Goal: Find specific page/section: Find specific page/section

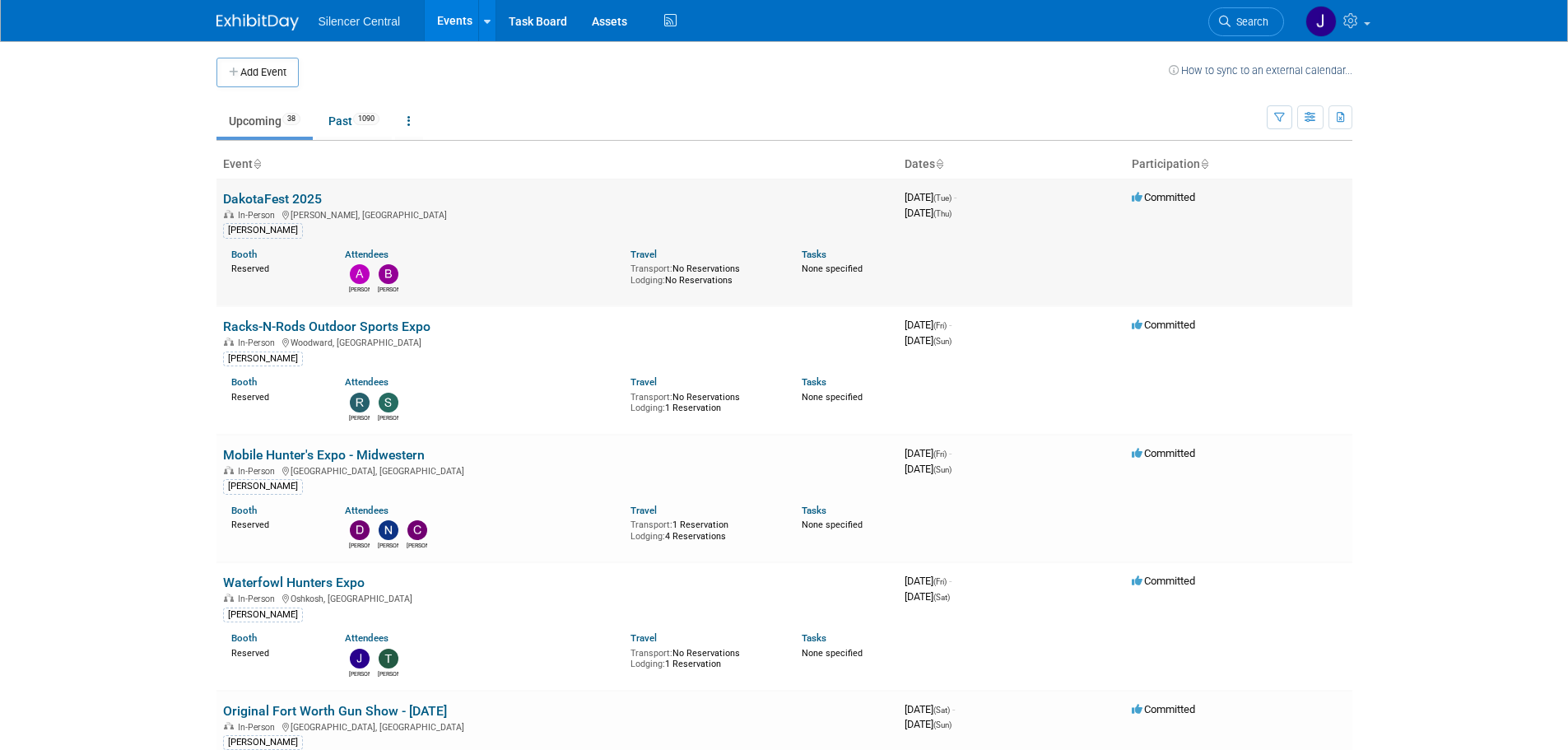
click at [298, 194] on link "DakotaFest 2025" at bounding box center [272, 199] width 98 height 16
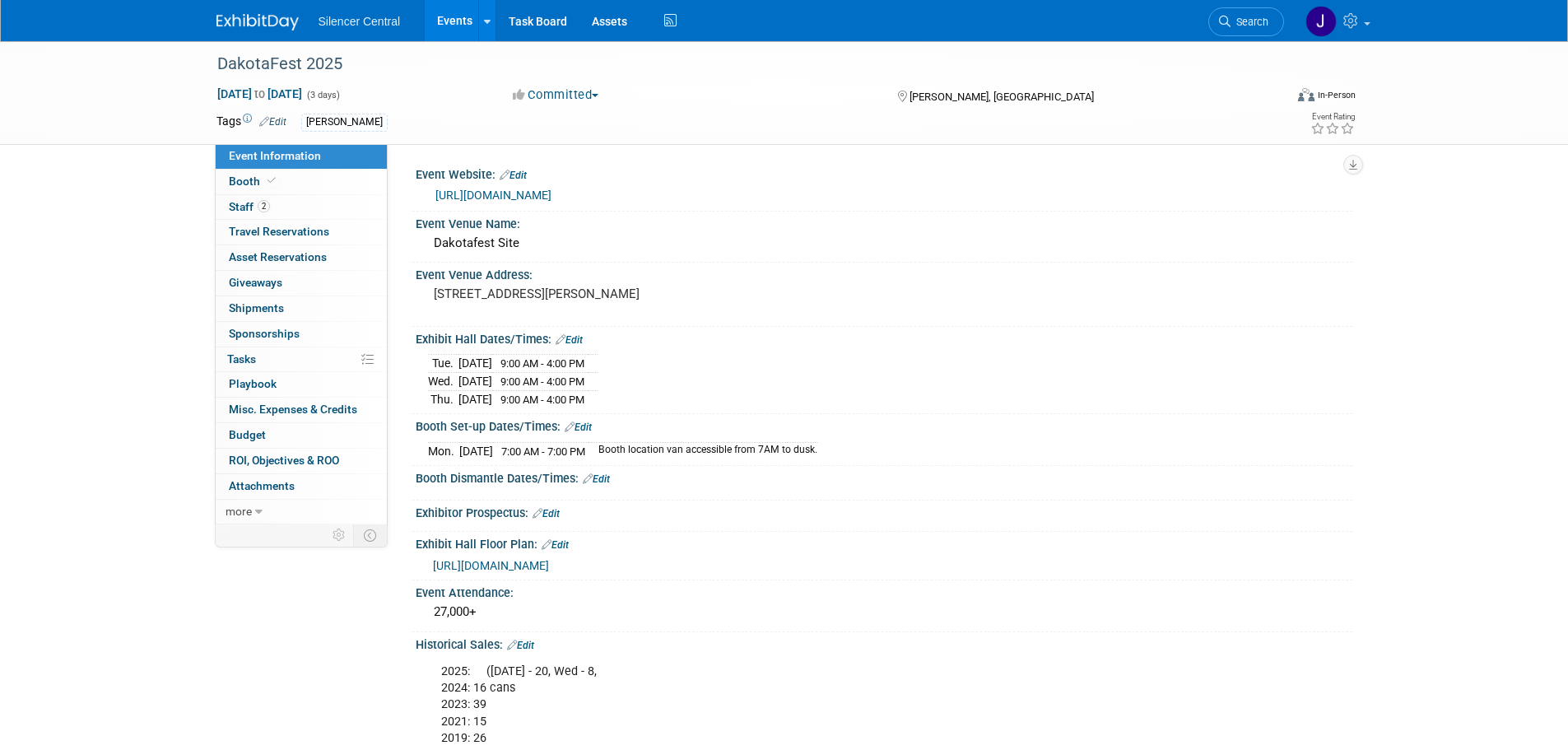
click at [244, 19] on img at bounding box center [257, 21] width 82 height 17
